Goal: Task Accomplishment & Management: Use online tool/utility

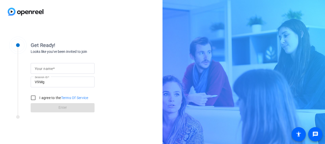
click at [41, 69] on mat-label "Your name" at bounding box center [44, 69] width 18 height 4
click at [41, 69] on input "Your name" at bounding box center [63, 68] width 56 height 6
type input "devan"
click at [35, 98] on input "I agree to the Terms Of Service" at bounding box center [33, 98] width 10 height 10
checkbox input "true"
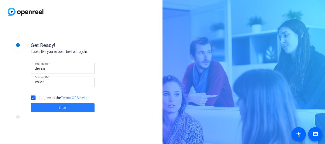
click at [41, 108] on span at bounding box center [63, 108] width 64 height 12
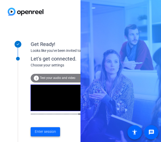
click at [48, 132] on span "Enter session" at bounding box center [45, 131] width 21 height 5
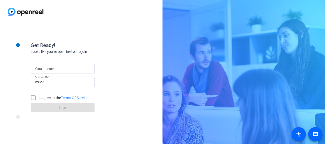
click at [66, 68] on input "Your name" at bounding box center [63, 68] width 56 height 6
type input "devan"
click at [34, 99] on input "I agree to the Terms Of Service" at bounding box center [33, 98] width 10 height 10
checkbox input "true"
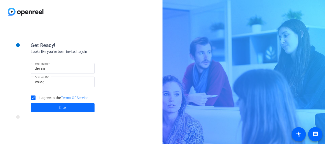
click at [44, 108] on span at bounding box center [63, 108] width 64 height 12
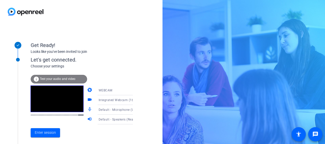
click at [135, 110] on icon at bounding box center [138, 110] width 6 height 6
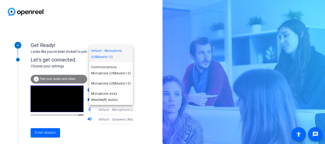
click at [145, 54] on div at bounding box center [162, 72] width 325 height 144
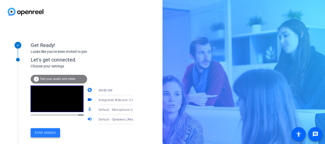
click at [49, 130] on span "Enter session" at bounding box center [45, 132] width 21 height 5
